Goal: Task Accomplishment & Management: Manage account settings

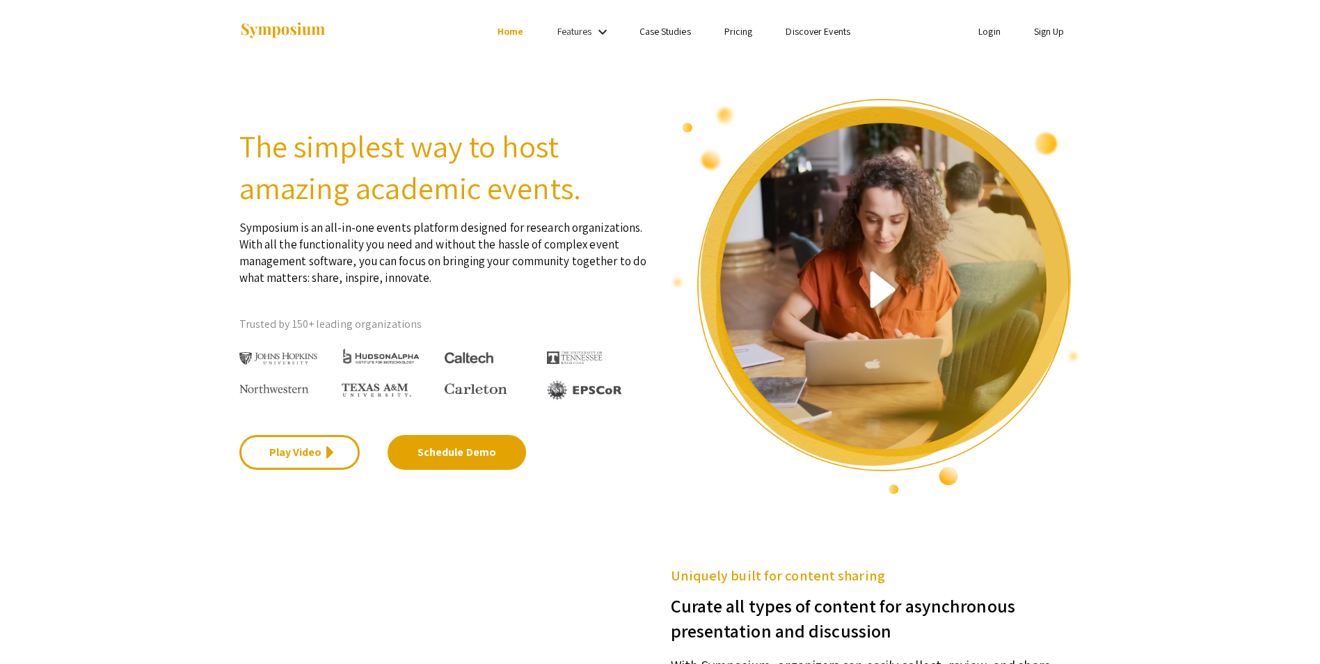
click at [993, 34] on link "Login" at bounding box center [989, 31] width 22 height 13
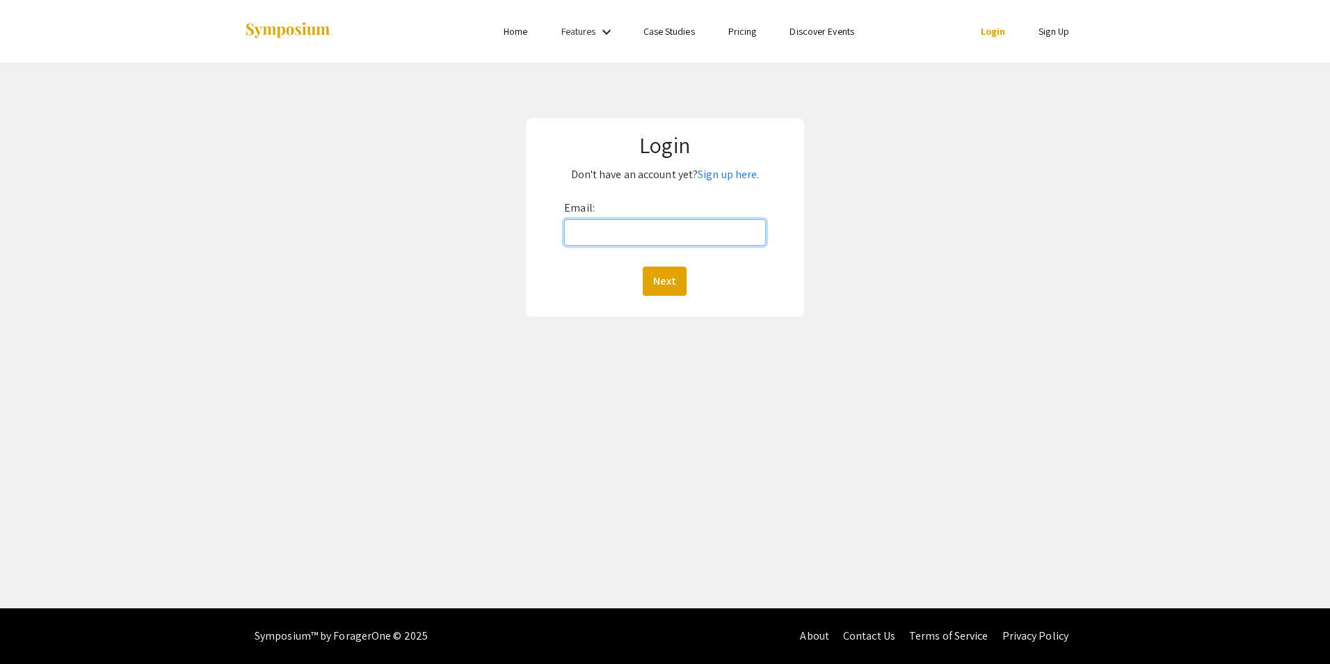
click at [694, 231] on input "Email:" at bounding box center [664, 232] width 201 height 26
type input "[PERSON_NAME][EMAIL_ADDRESS][PERSON_NAME][DOMAIN_NAME]"
click at [669, 280] on button "Next" at bounding box center [665, 280] width 44 height 29
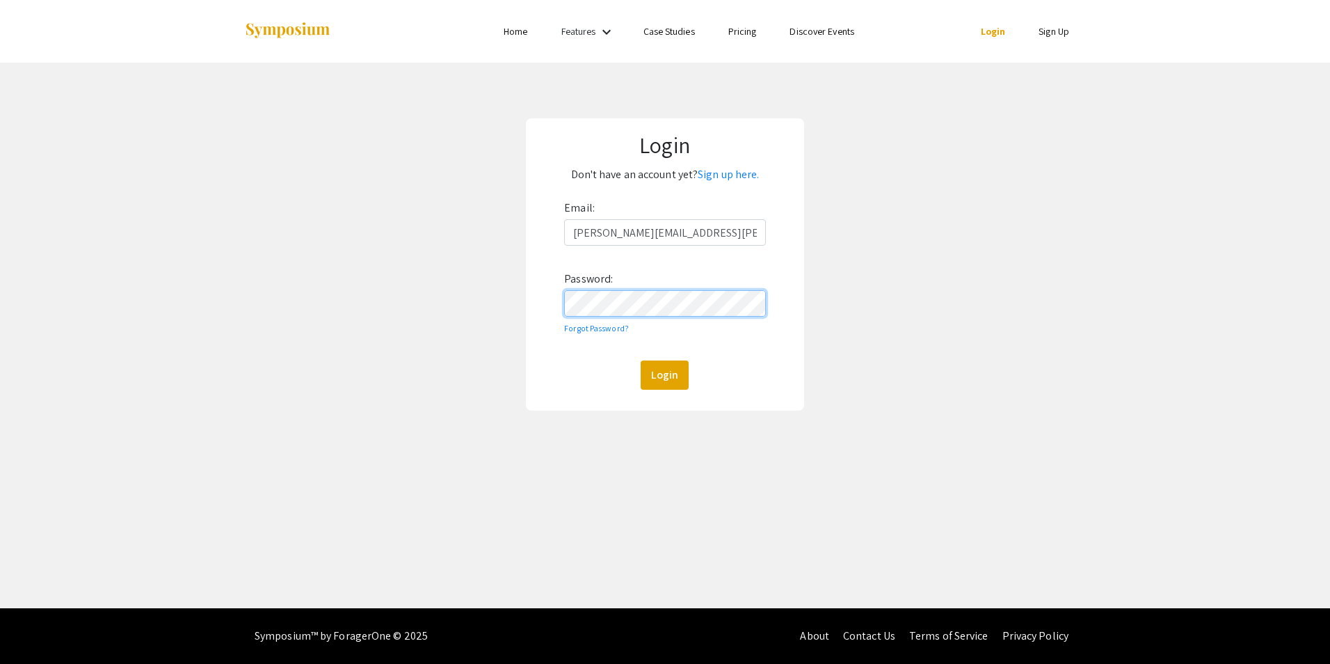
click at [641, 360] on button "Login" at bounding box center [665, 374] width 48 height 29
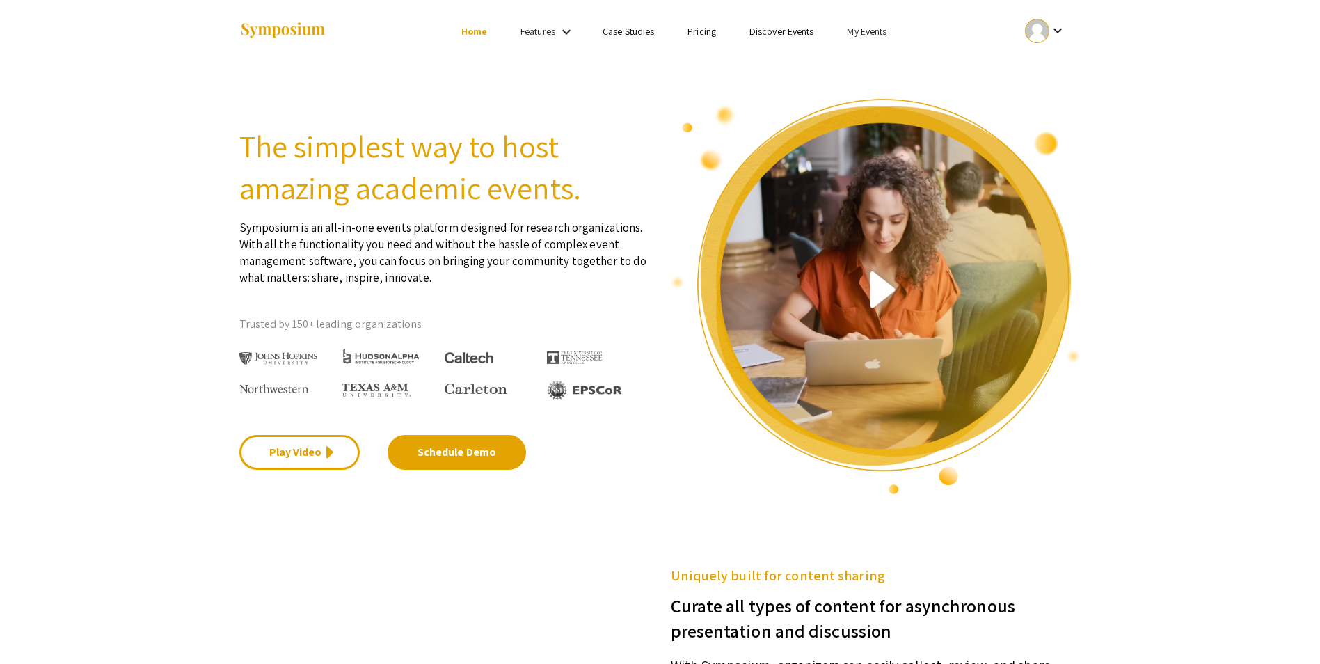
click at [882, 31] on link "My Events" at bounding box center [867, 31] width 40 height 13
click at [880, 70] on button "Events I've organized" at bounding box center [889, 61] width 119 height 33
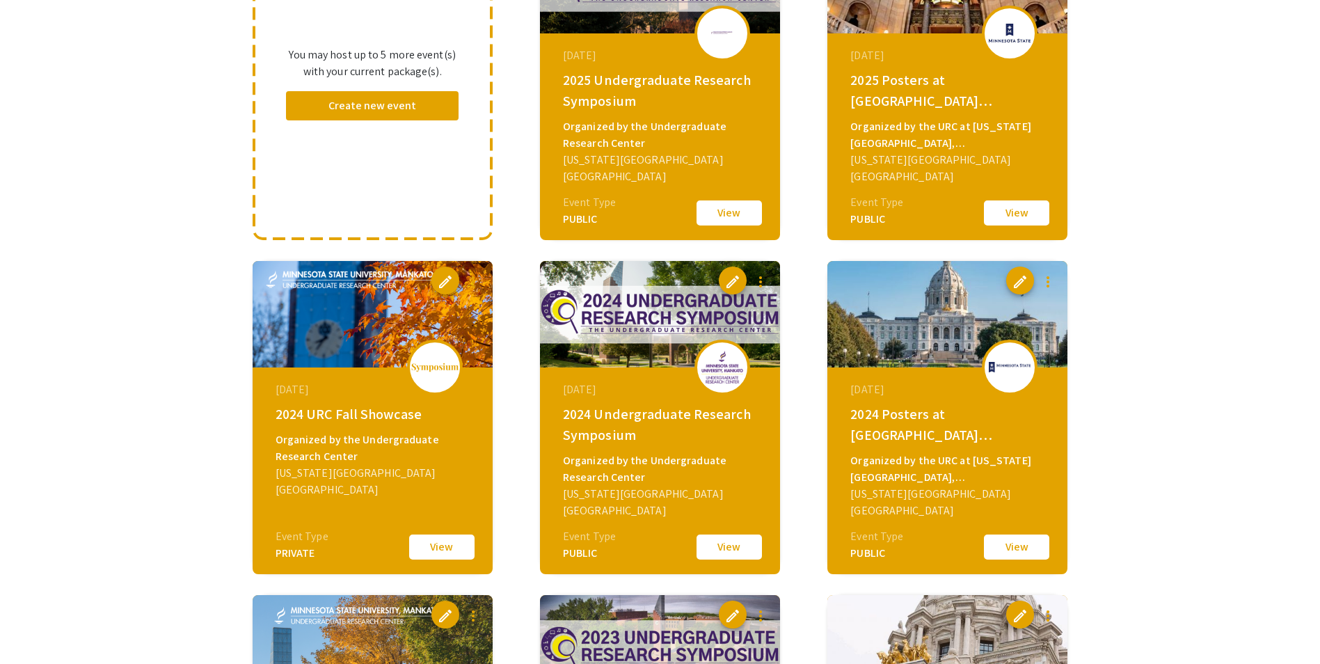
scroll to position [278, 0]
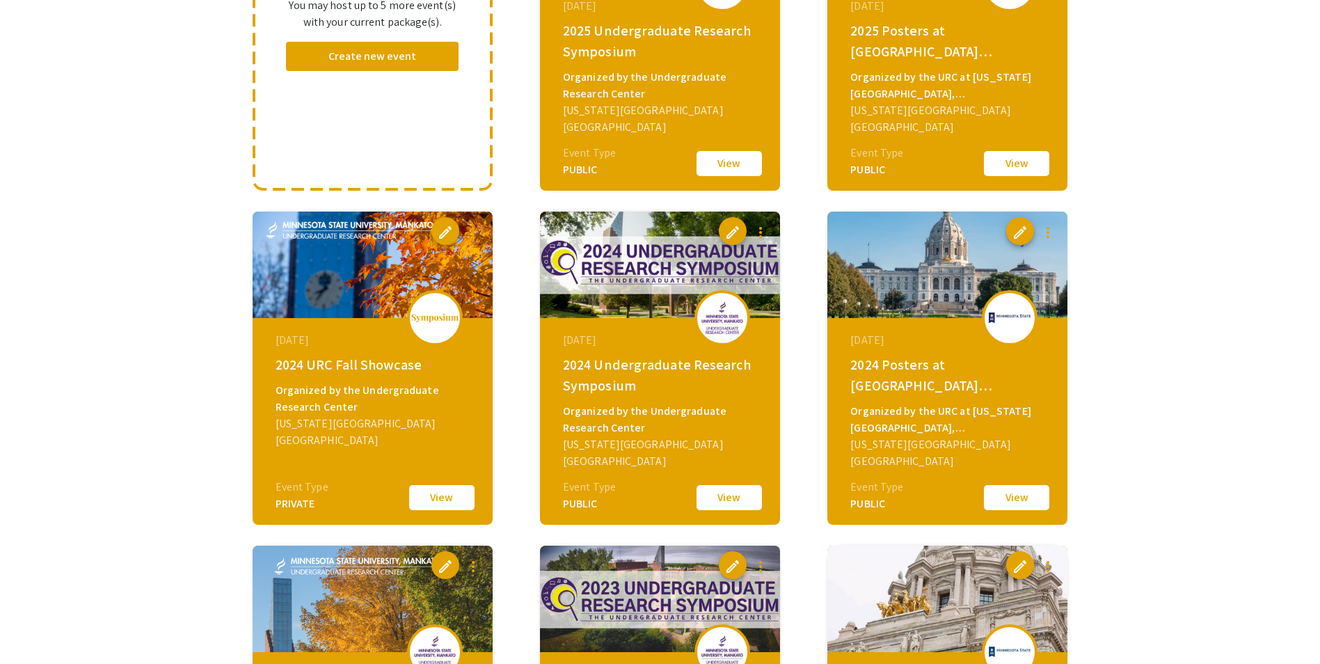
click at [340, 360] on div "2024 URC Fall Showcase" at bounding box center [374, 364] width 198 height 21
click at [451, 507] on button "View" at bounding box center [442, 497] width 70 height 29
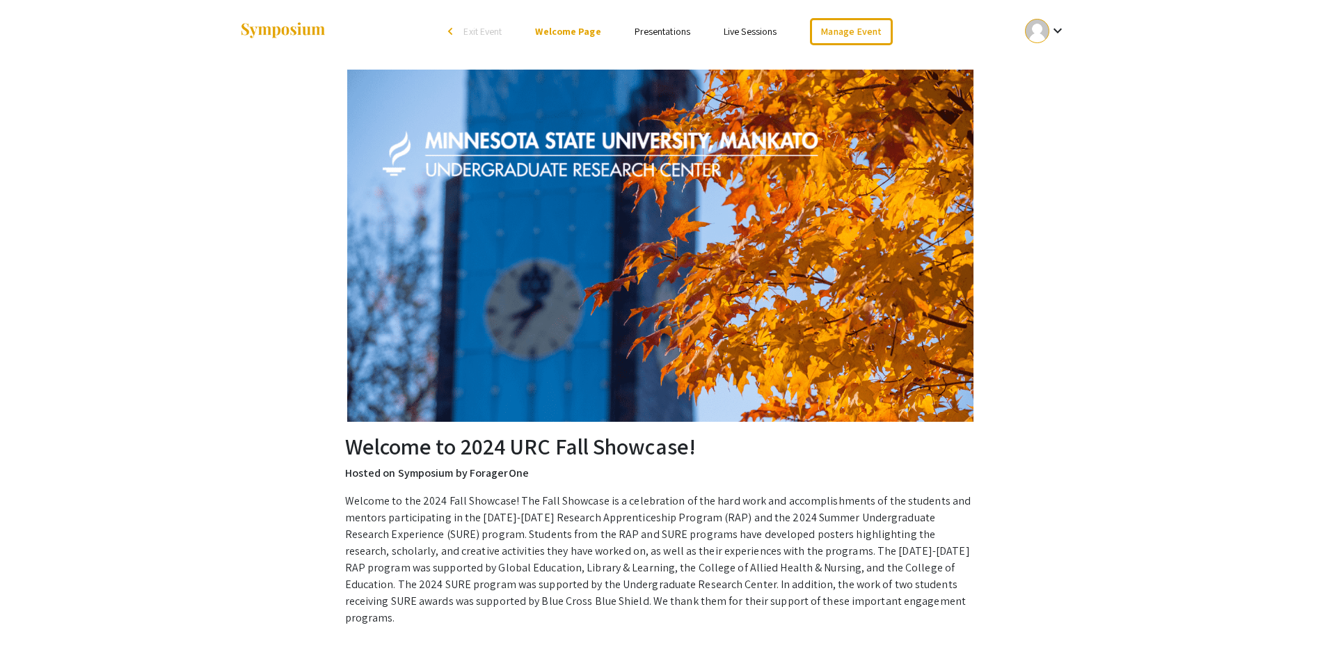
click at [482, 31] on span "Exit Event" at bounding box center [482, 31] width 38 height 13
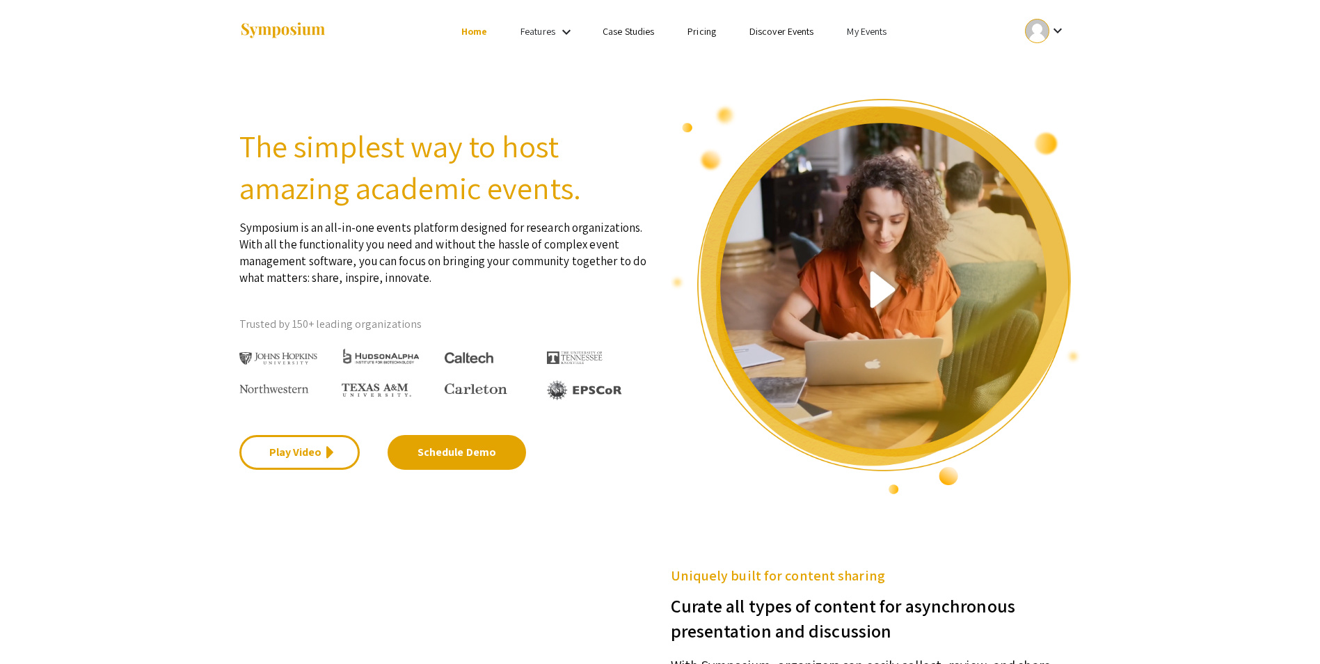
click at [849, 29] on link "My Events" at bounding box center [867, 31] width 40 height 13
click at [864, 56] on button "Events I've organized" at bounding box center [889, 61] width 119 height 33
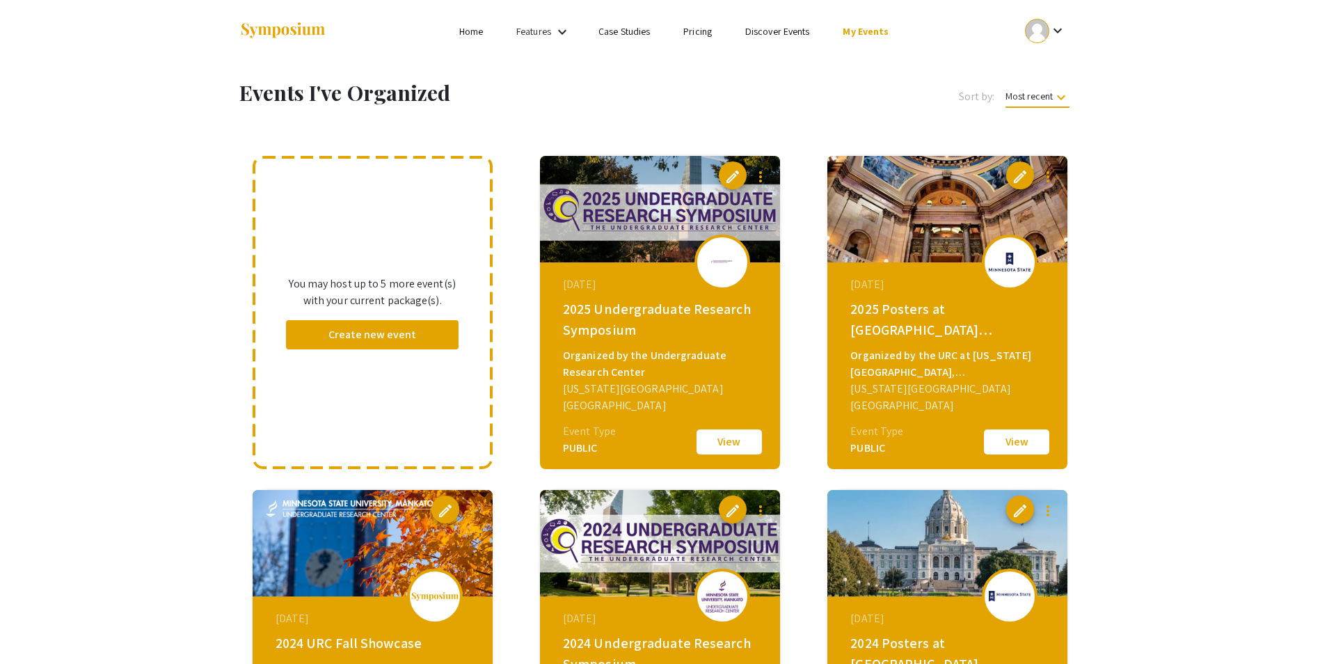
scroll to position [696, 0]
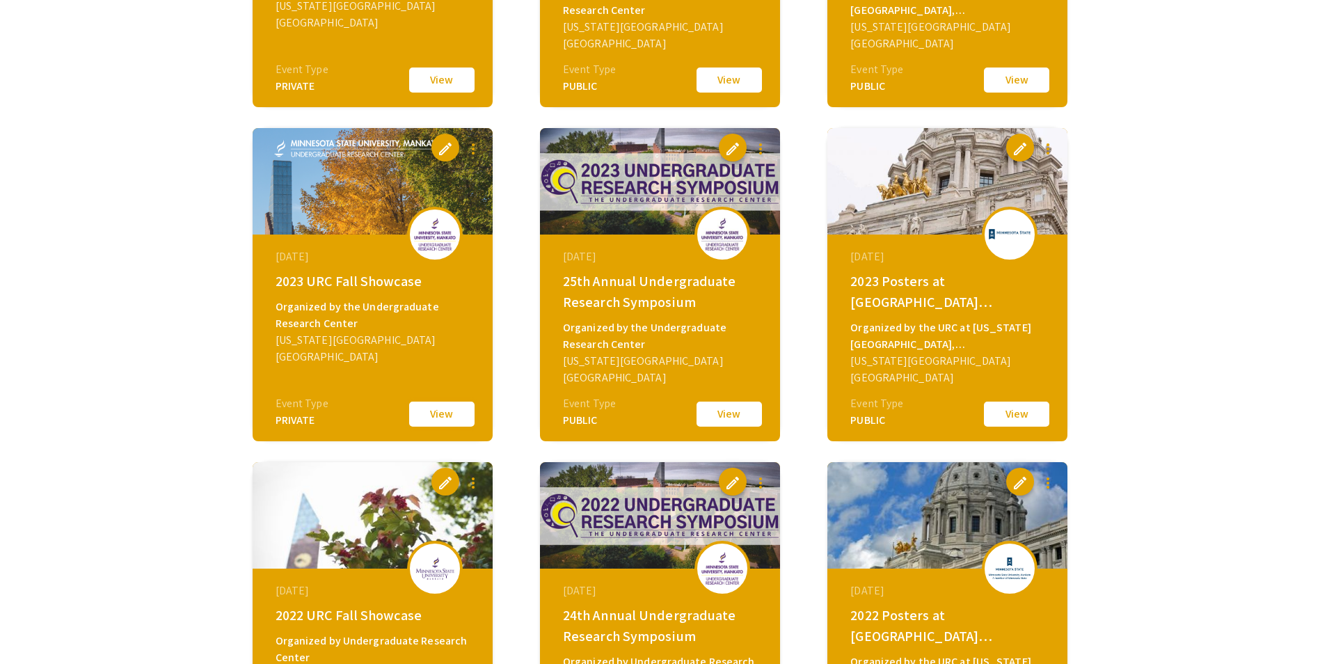
click at [450, 413] on button "View" at bounding box center [442, 413] width 70 height 29
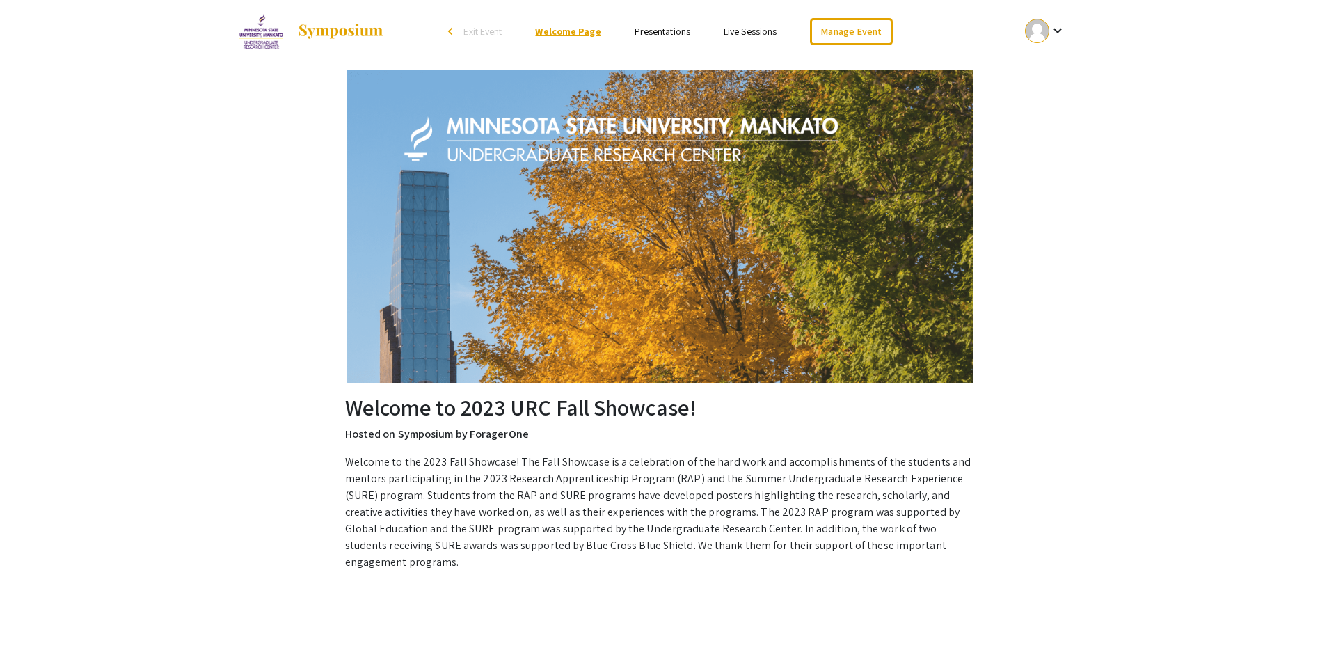
click at [556, 36] on link "Welcome Page" at bounding box center [567, 31] width 65 height 13
click at [474, 30] on span "Exit Event" at bounding box center [482, 31] width 38 height 13
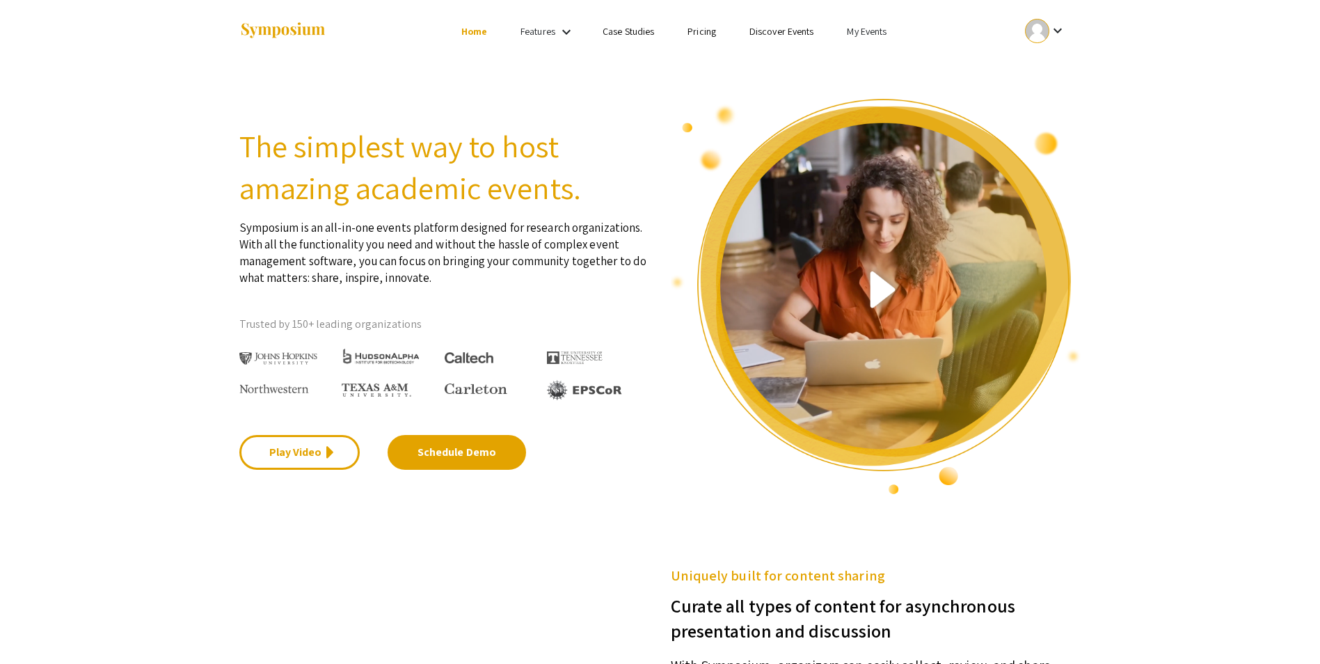
click at [869, 35] on link "My Events" at bounding box center [867, 31] width 40 height 13
click at [867, 62] on button "Events I've organized" at bounding box center [889, 61] width 119 height 33
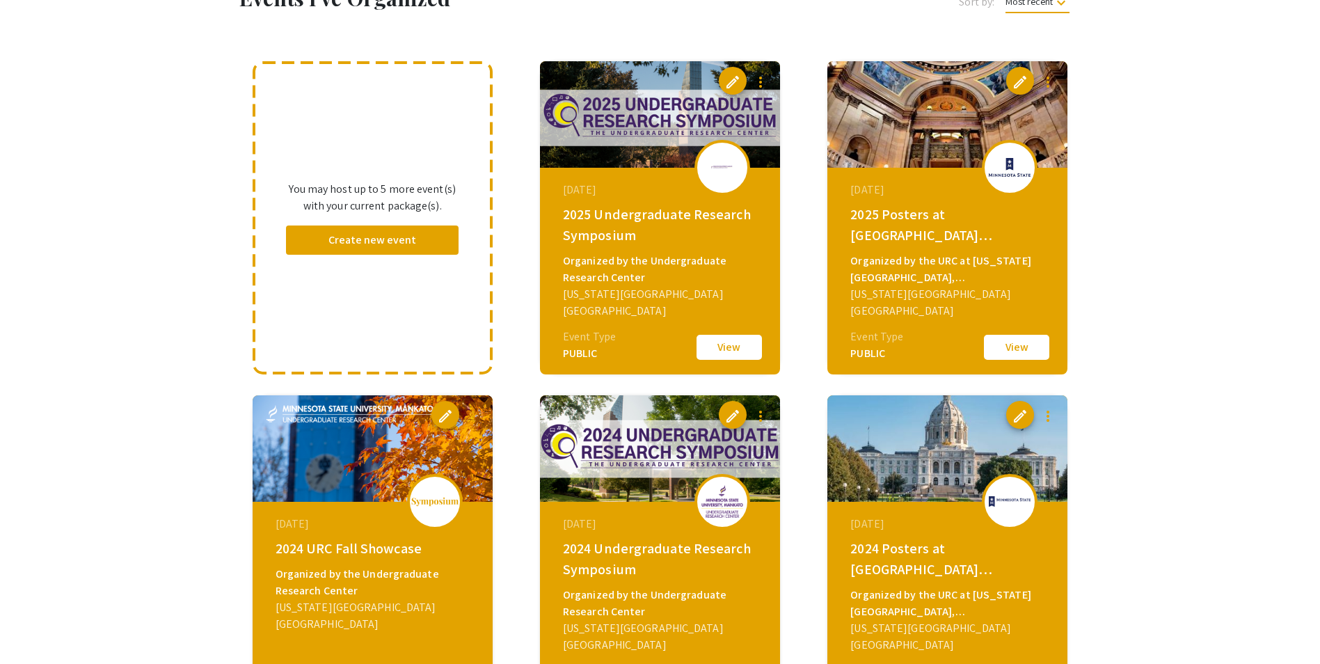
scroll to position [209, 0]
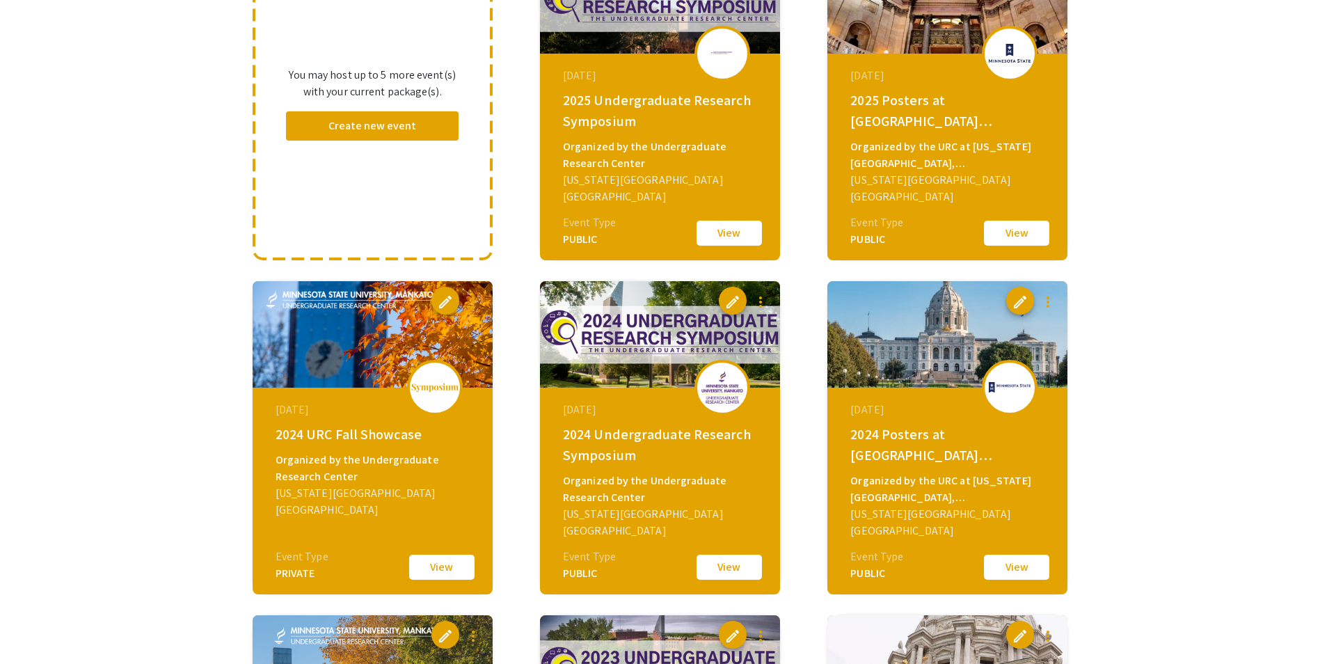
click at [445, 569] on button "View" at bounding box center [442, 566] width 70 height 29
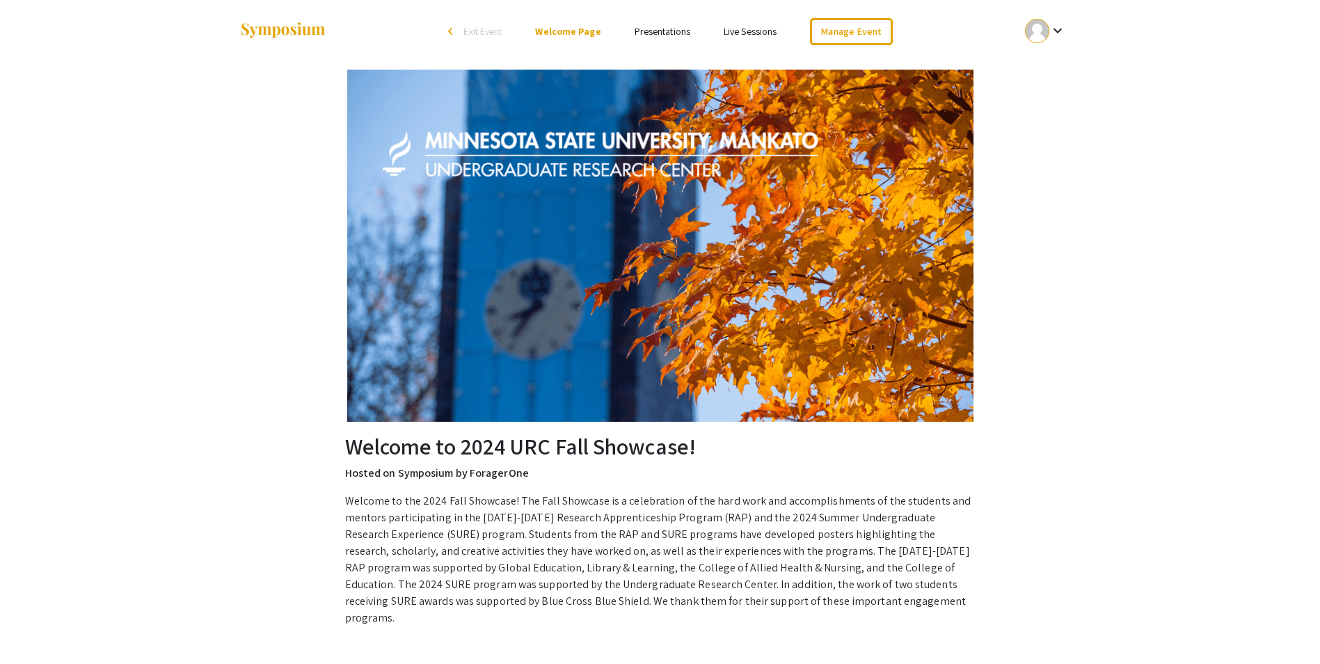
click at [477, 35] on span "Exit Event" at bounding box center [482, 31] width 38 height 13
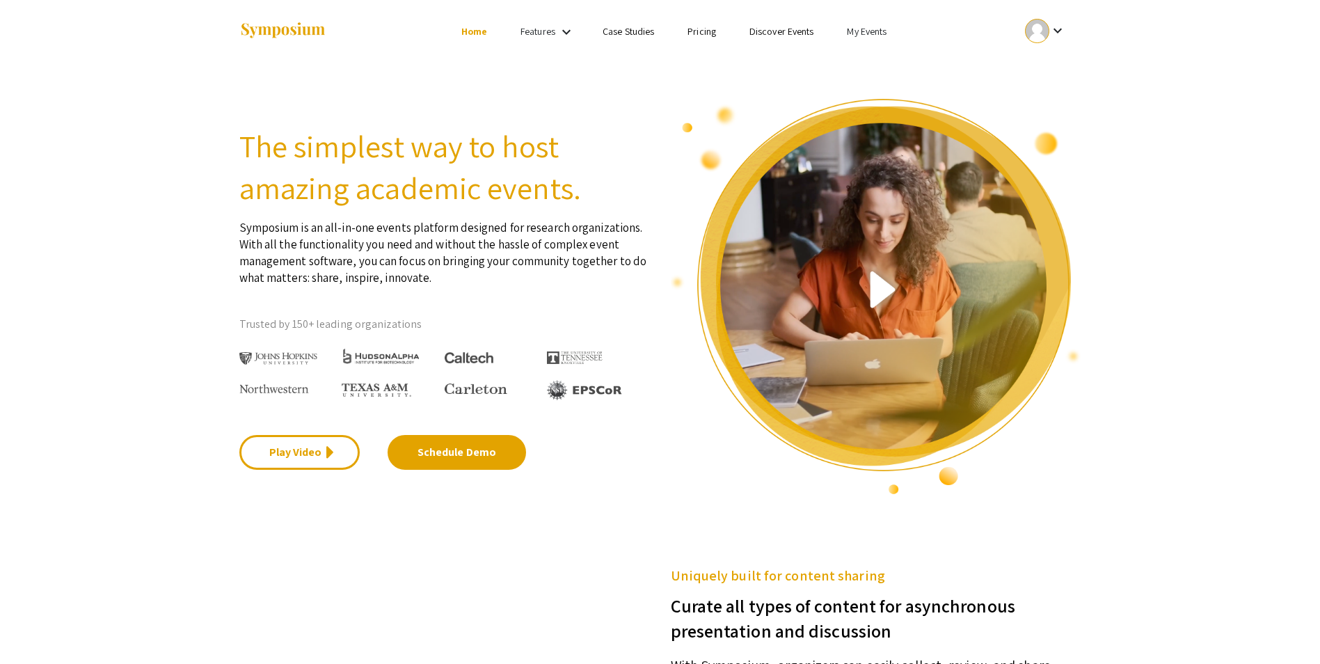
click at [882, 36] on link "My Events" at bounding box center [867, 31] width 40 height 13
click at [885, 58] on button "Events I've organized" at bounding box center [889, 61] width 119 height 33
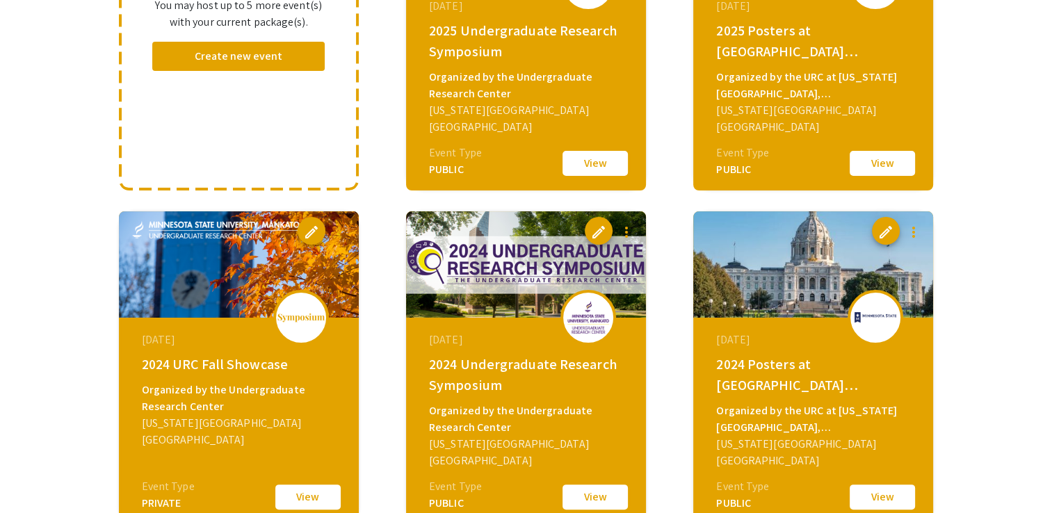
scroll to position [417, 0]
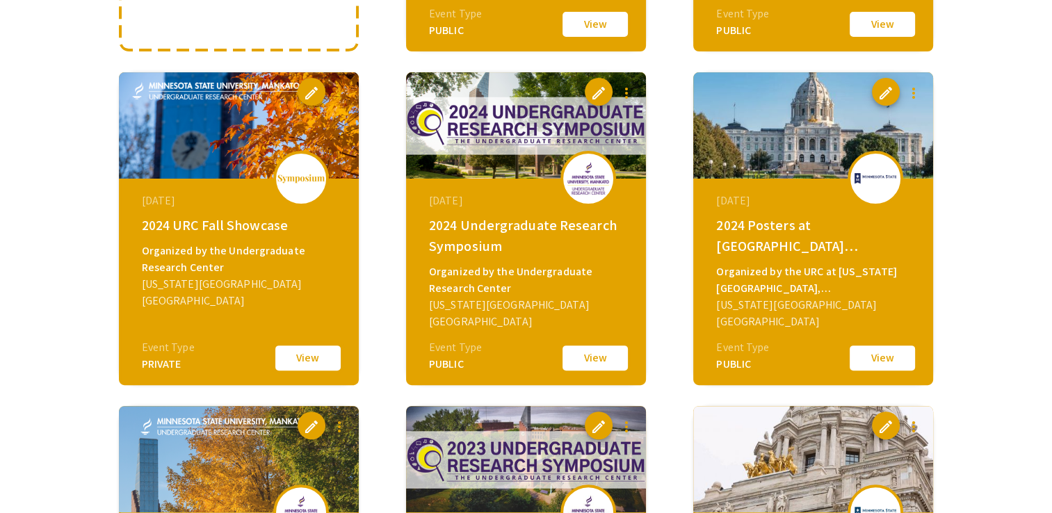
click at [303, 352] on button "View" at bounding box center [308, 358] width 70 height 29
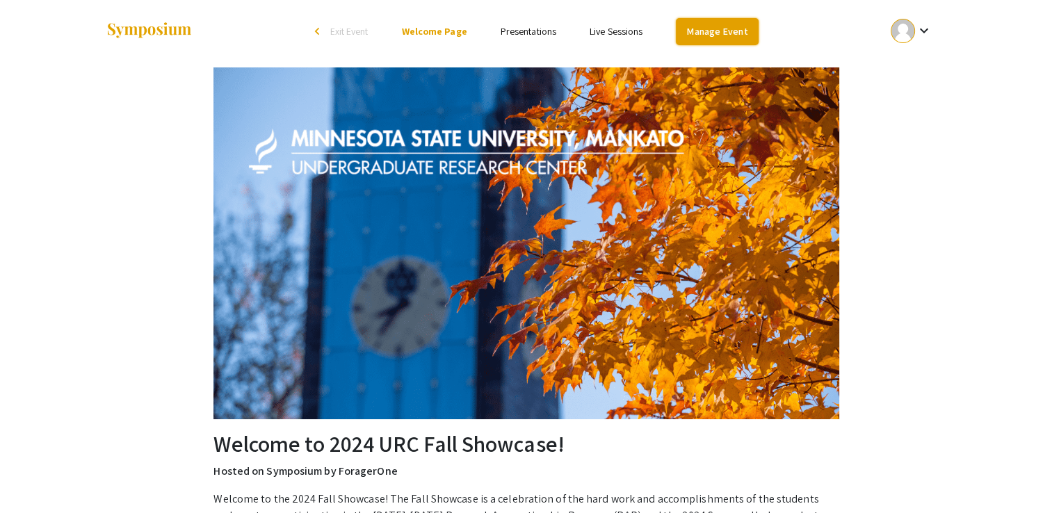
click at [723, 21] on link "Manage Event" at bounding box center [717, 31] width 82 height 27
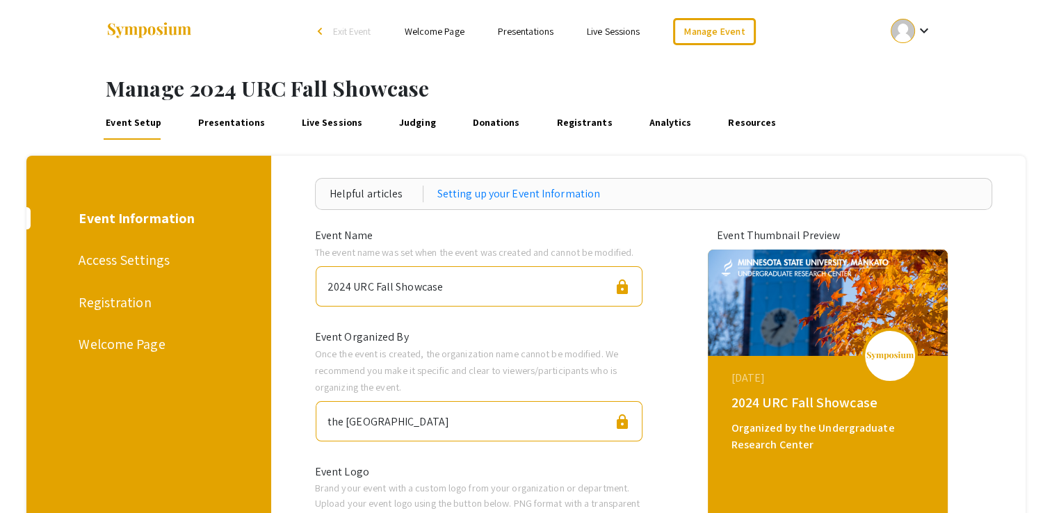
click at [129, 348] on div "Welcome Page" at bounding box center [147, 344] width 136 height 21
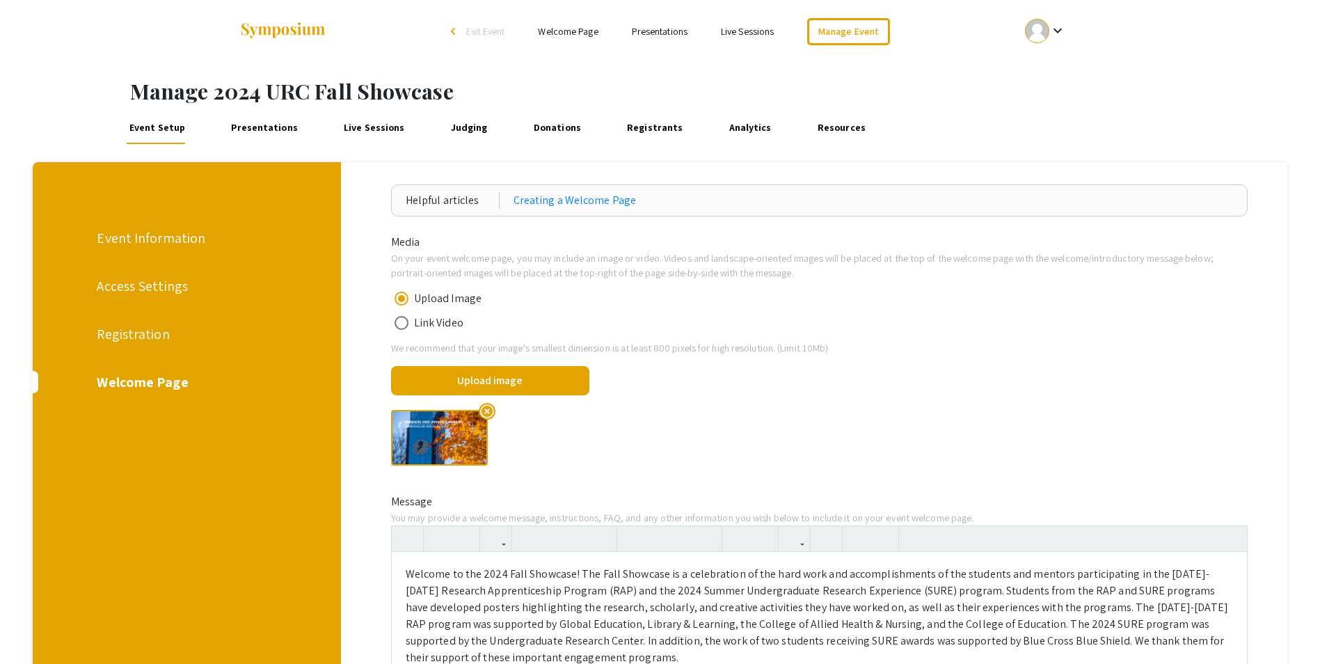
click at [680, 32] on link "Presentations" at bounding box center [660, 31] width 56 height 13
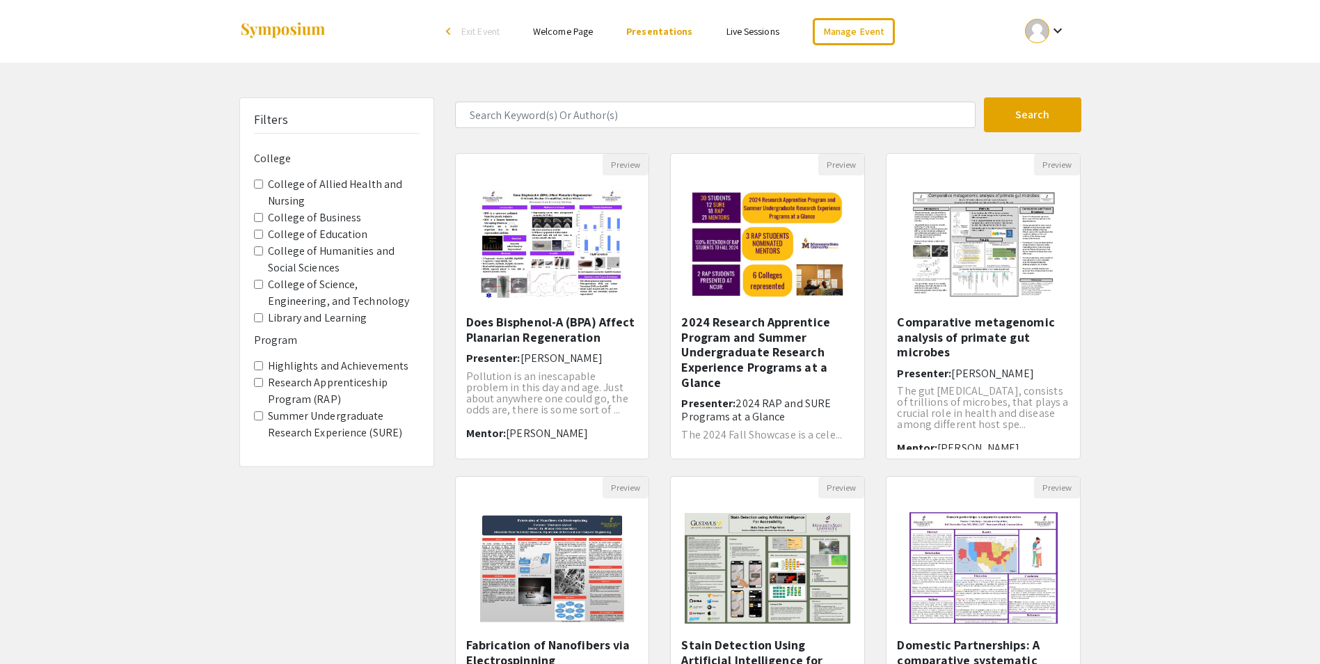
click at [580, 40] on ul "Skip navigation arrow_back_ios Exit Event Welcome Page Presentations Live Sessi…" at bounding box center [660, 31] width 278 height 63
click at [584, 30] on link "Welcome Page" at bounding box center [563, 31] width 60 height 13
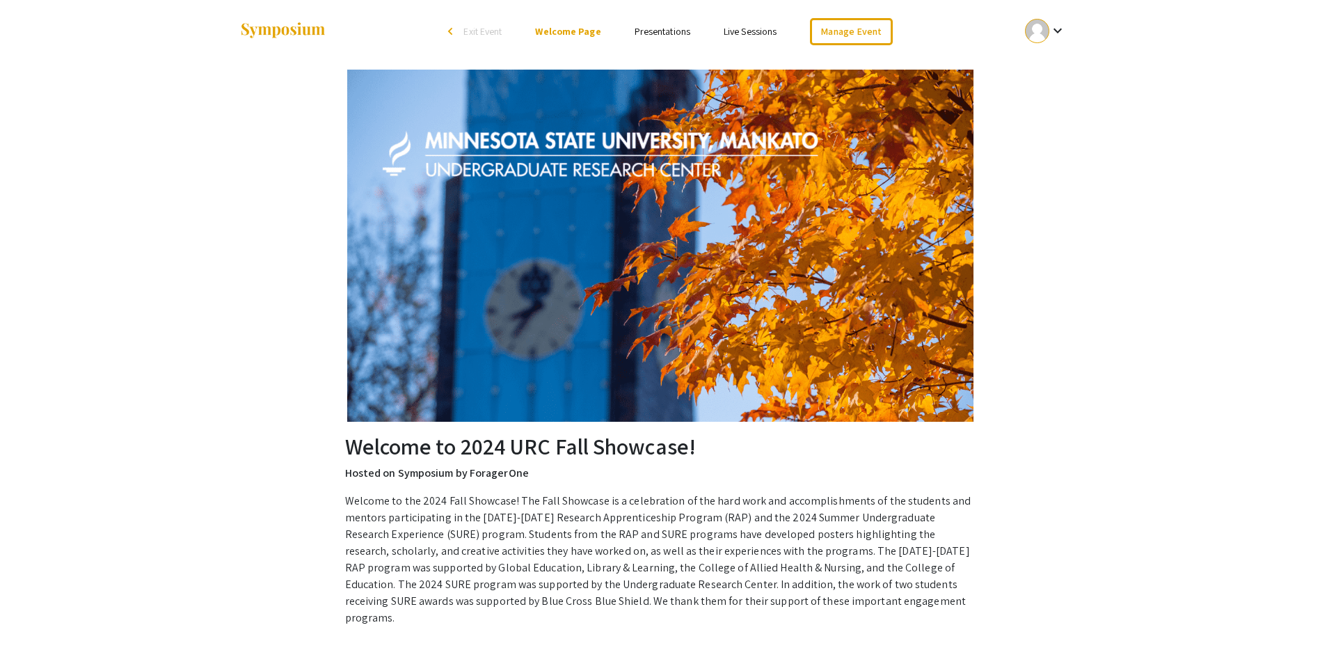
click at [483, 32] on span "Exit Event" at bounding box center [482, 31] width 38 height 13
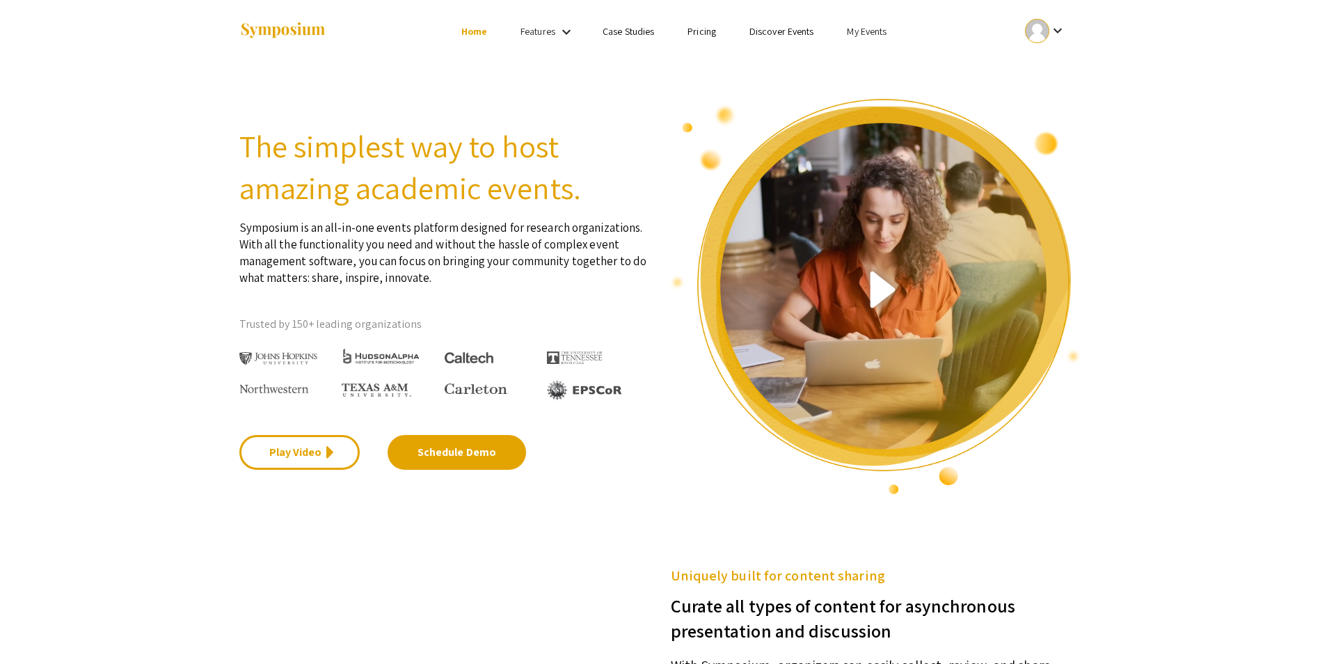
click at [851, 28] on link "My Events" at bounding box center [867, 31] width 40 height 13
click at [878, 66] on button "Events I've organized" at bounding box center [889, 61] width 119 height 33
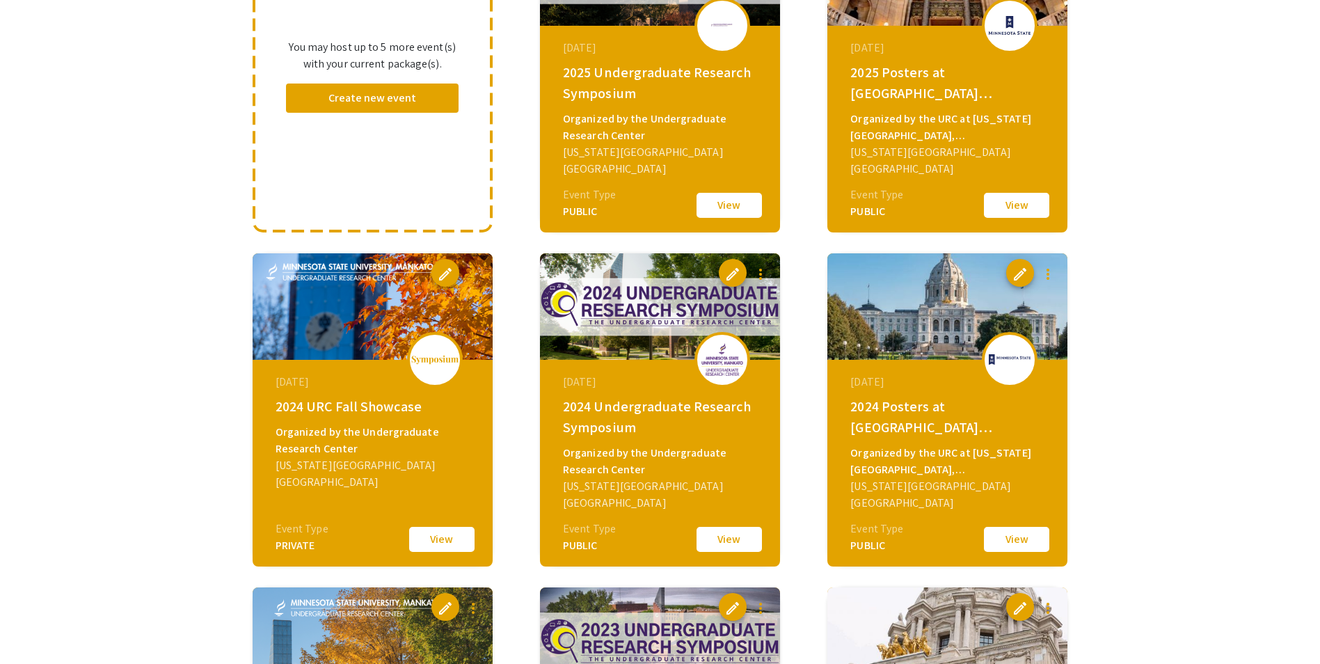
scroll to position [556, 0]
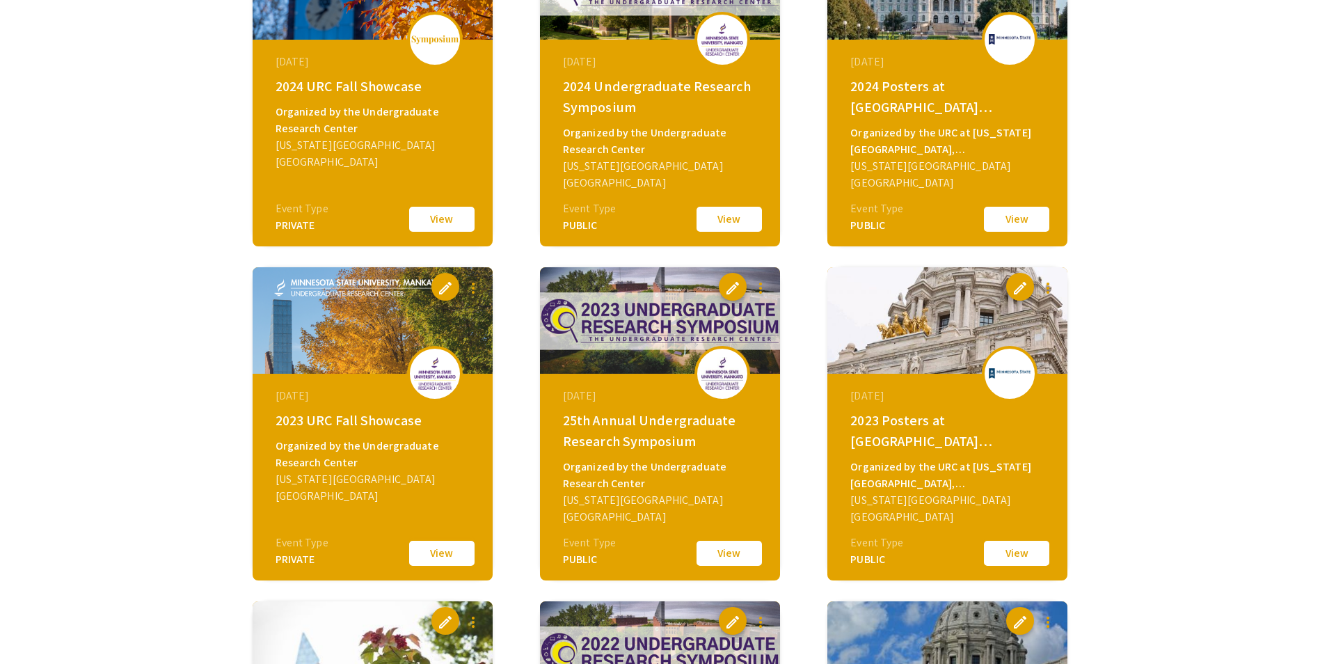
click at [447, 554] on button "View" at bounding box center [442, 552] width 70 height 29
